Goal: Task Accomplishment & Management: Manage account settings

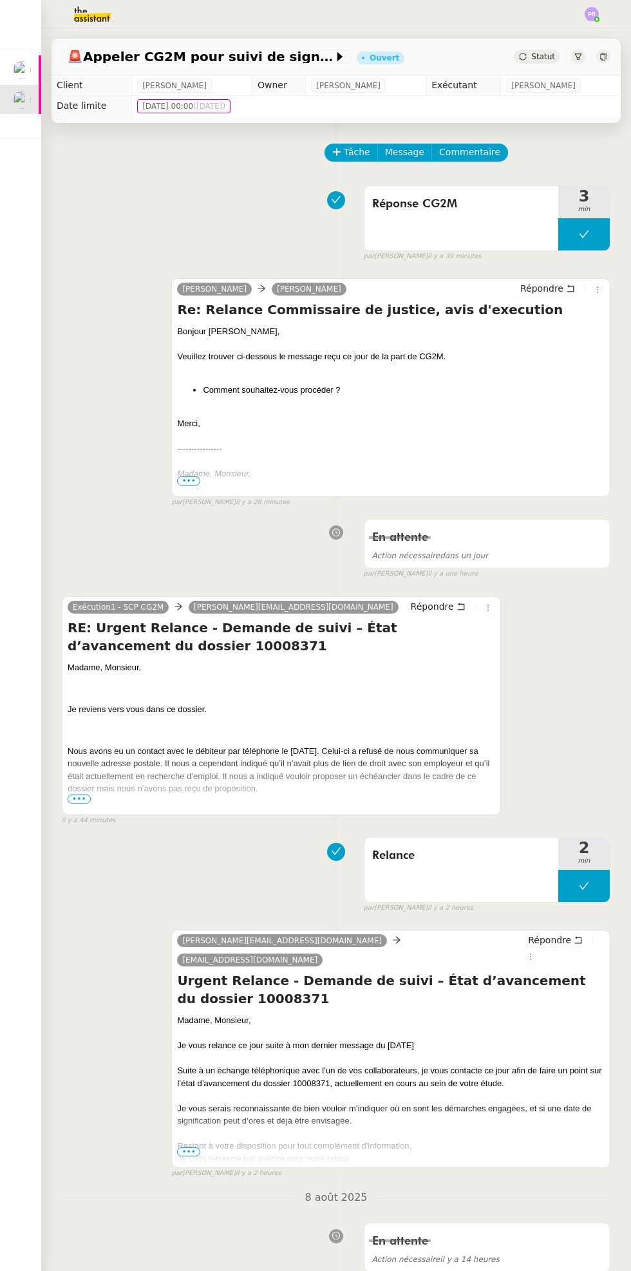
click at [544, 44] on div "🚨 Appeler CG2M pour suivi de signification Ouvert Statut" at bounding box center [336, 57] width 569 height 37
click at [531, 52] on div "Statut" at bounding box center [537, 57] width 46 height 14
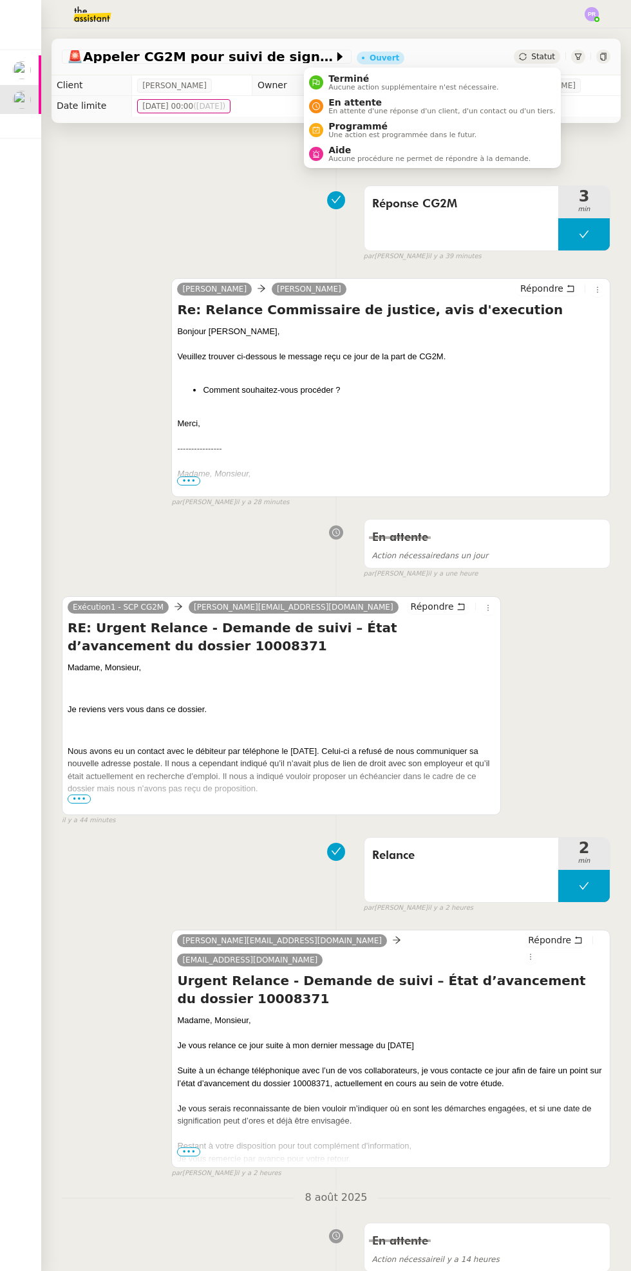
click at [443, 103] on span "En attente" at bounding box center [441, 102] width 227 height 10
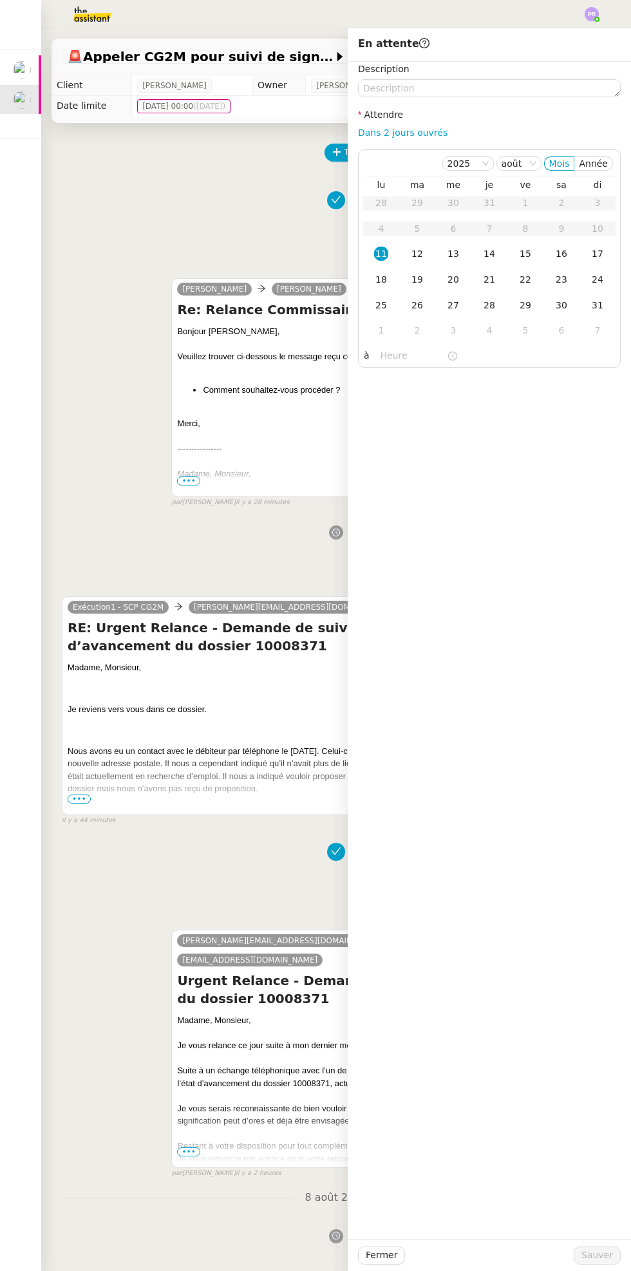
click at [418, 249] on div "12" at bounding box center [417, 254] width 14 height 14
click at [616, 1263] on button "Sauver" at bounding box center [597, 1256] width 47 height 18
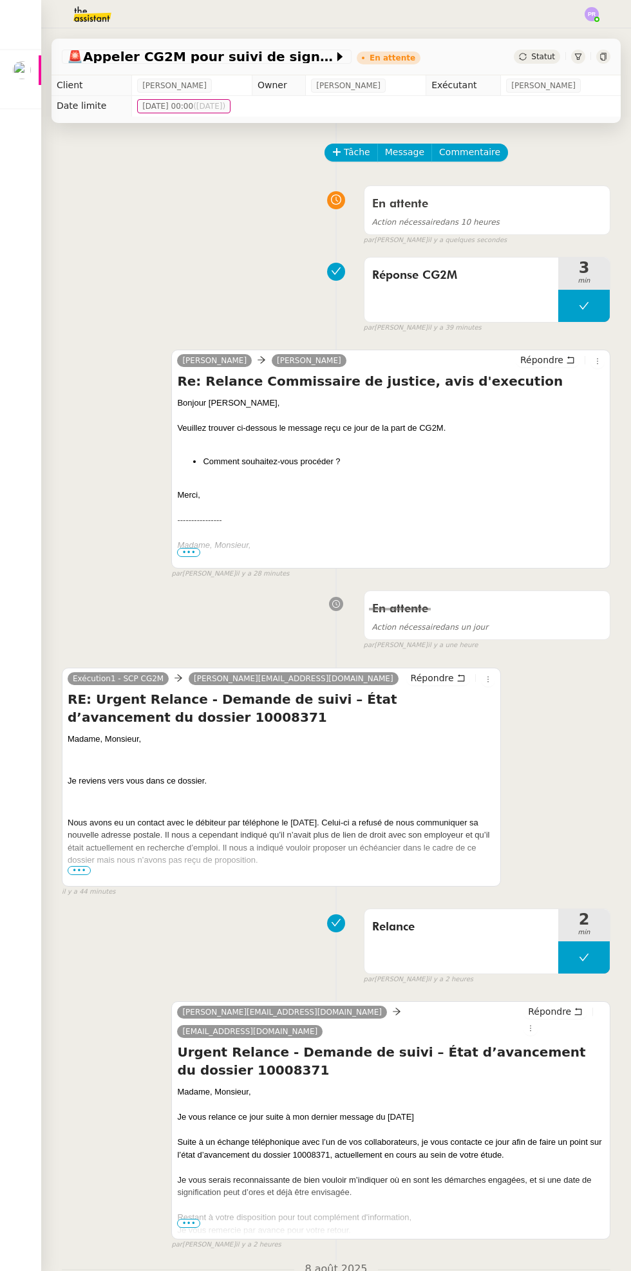
click at [39, 70] on div at bounding box center [40, 70] width 3 height 30
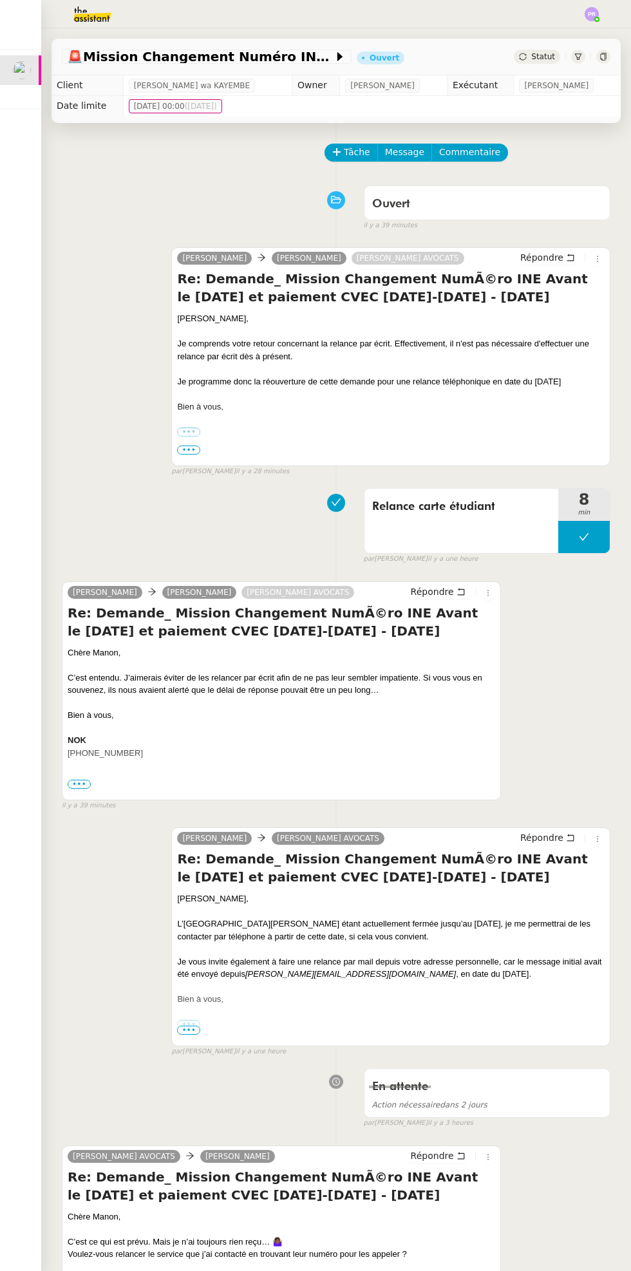
click at [553, 55] on span "Statut" at bounding box center [543, 56] width 24 height 9
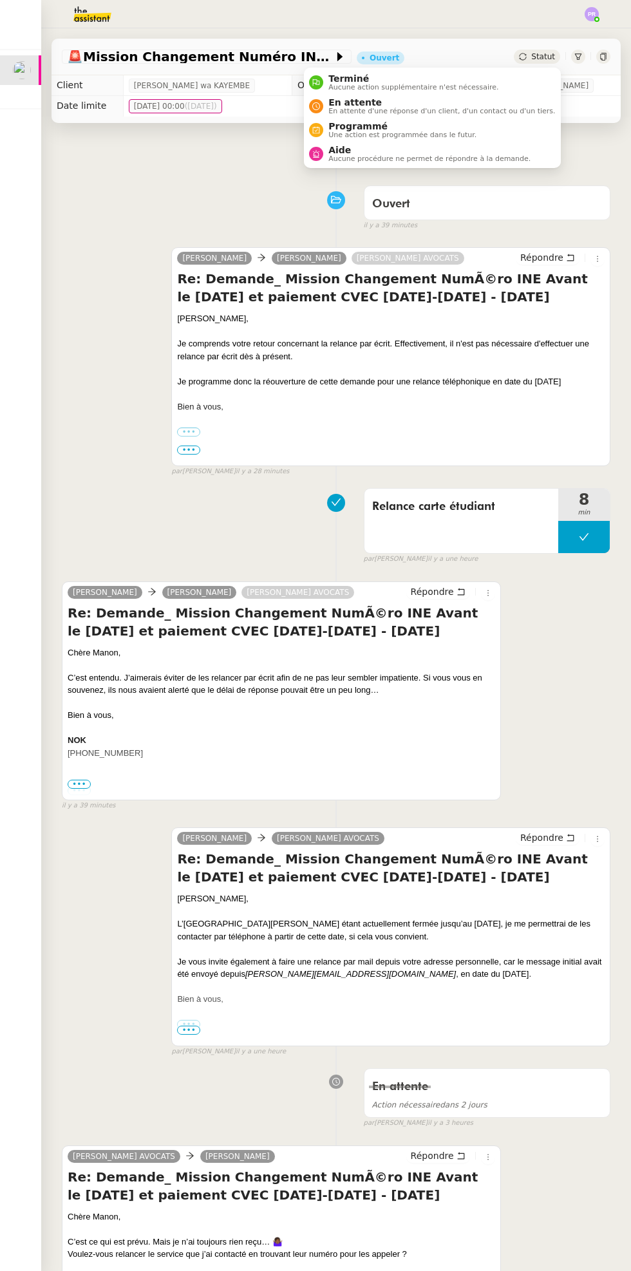
click at [471, 109] on span "En attente d'une réponse d'un client, d'un contact ou d'un tiers." at bounding box center [441, 111] width 227 height 7
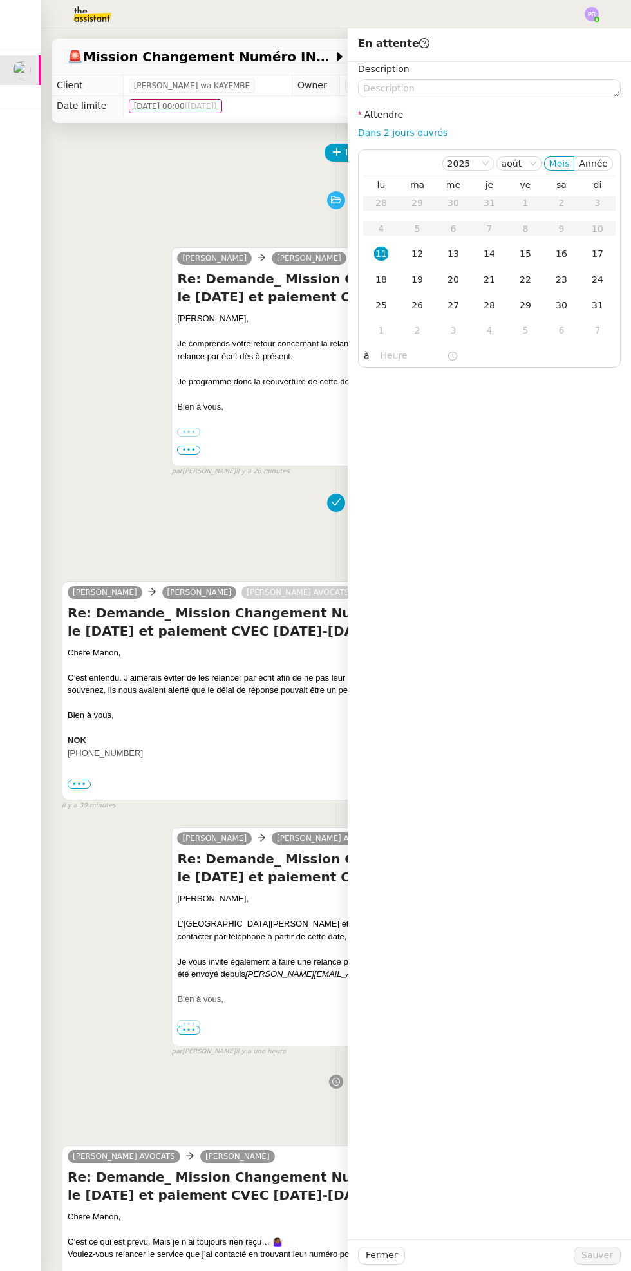
click at [492, 256] on div "14" at bounding box center [489, 254] width 14 height 14
click at [592, 1268] on div "Fermer Sauver" at bounding box center [489, 1256] width 283 height 32
click at [607, 1248] on span "Sauver" at bounding box center [598, 1255] width 32 height 15
